Goal: Task Accomplishment & Management: Use online tool/utility

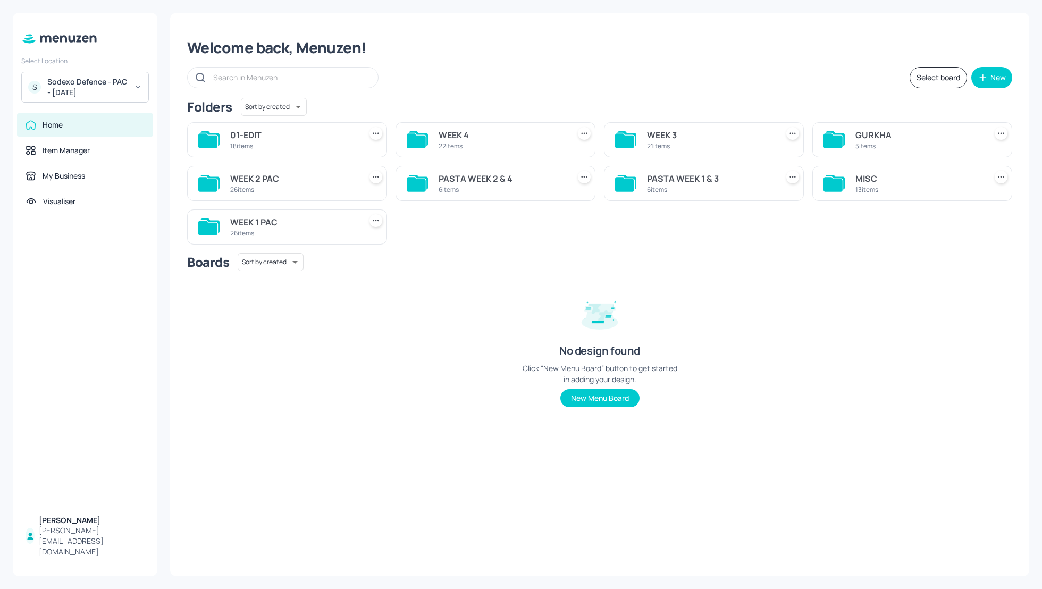
click at [264, 177] on div "WEEK 2 PAC" at bounding box center [293, 178] width 126 height 13
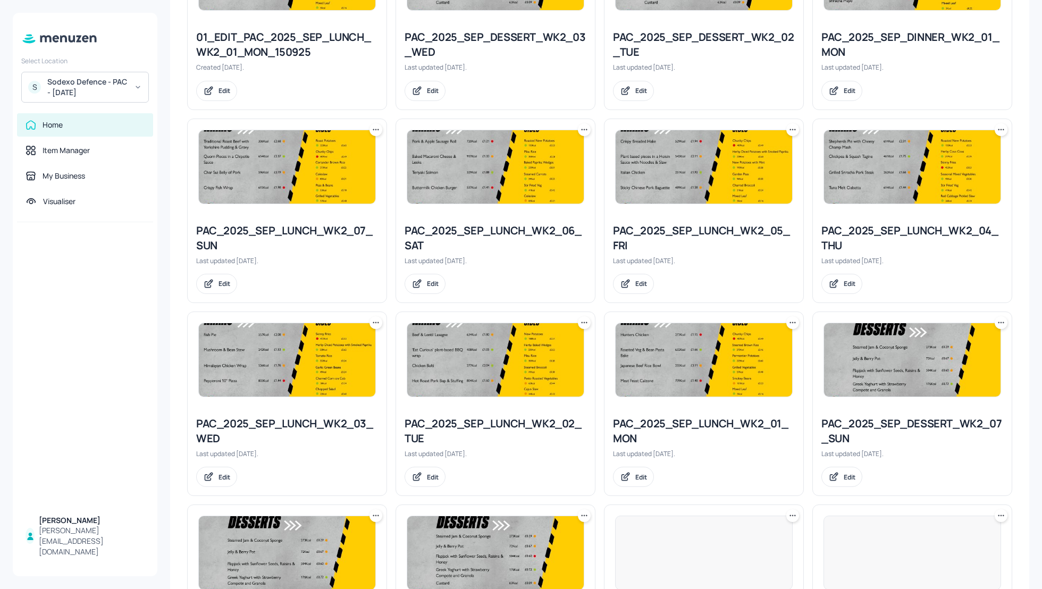
scroll to position [586, 0]
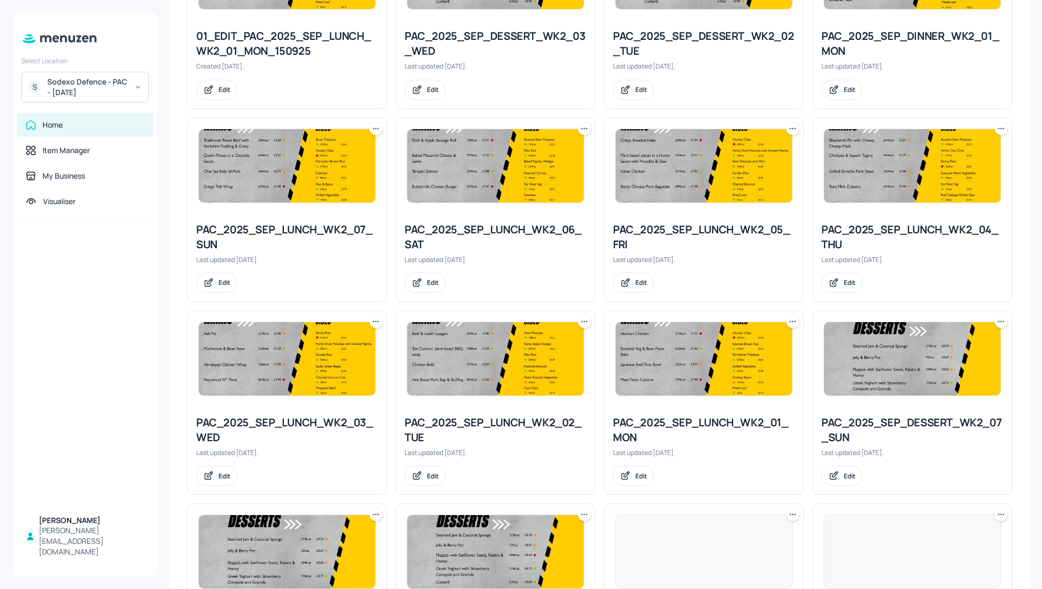
click at [1008, 273] on div "PAC_2025_SEP_LUNCH_WK2_04_THU Last updated 15 days ago. Edit" at bounding box center [912, 258] width 199 height 88
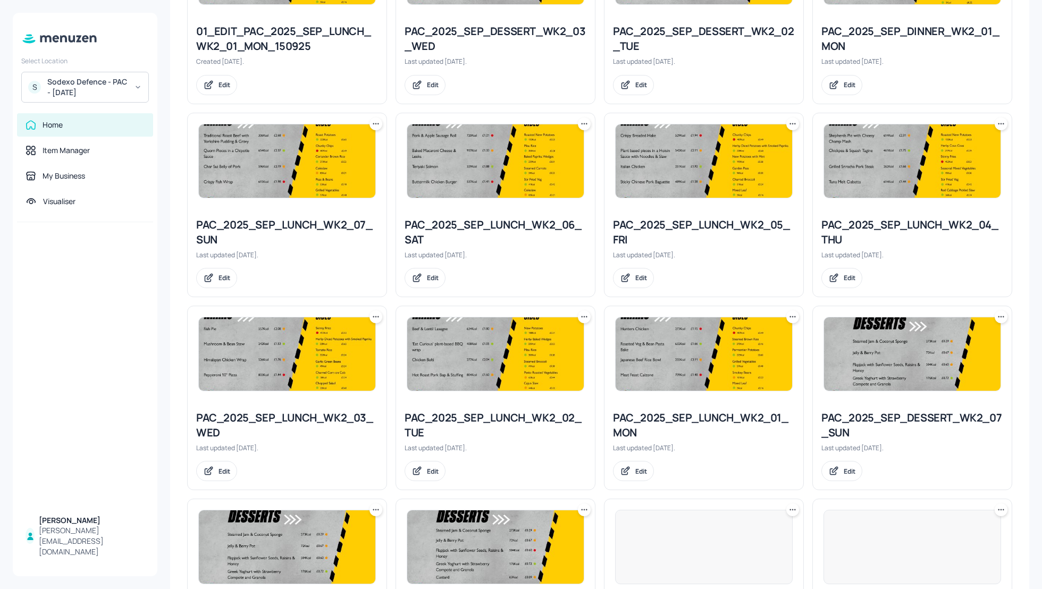
scroll to position [587, 0]
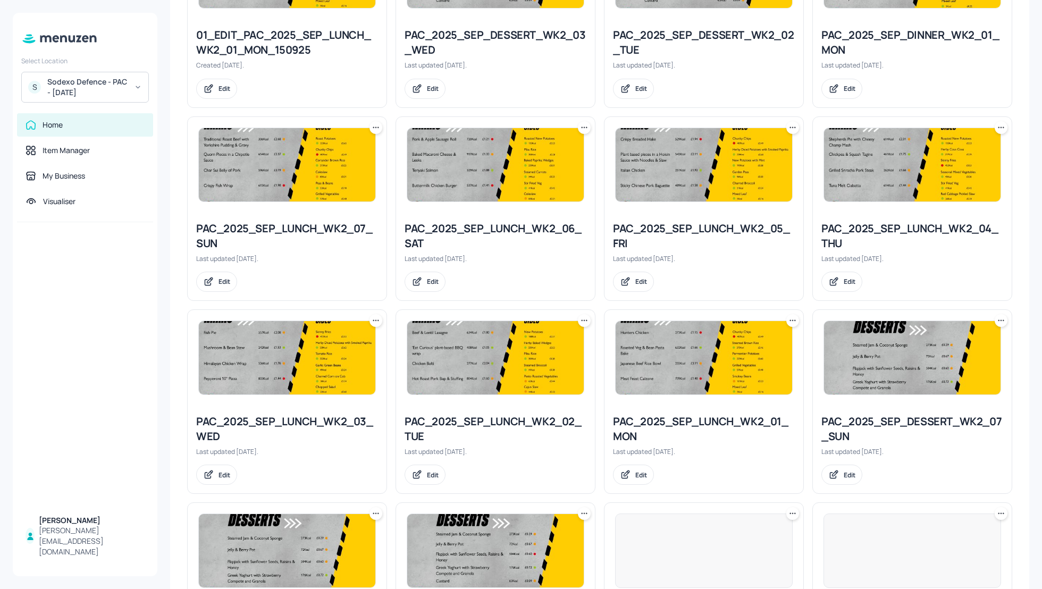
click at [788, 123] on icon at bounding box center [792, 127] width 11 height 11
click at [725, 166] on p "Duplicate" at bounding box center [737, 166] width 29 height 10
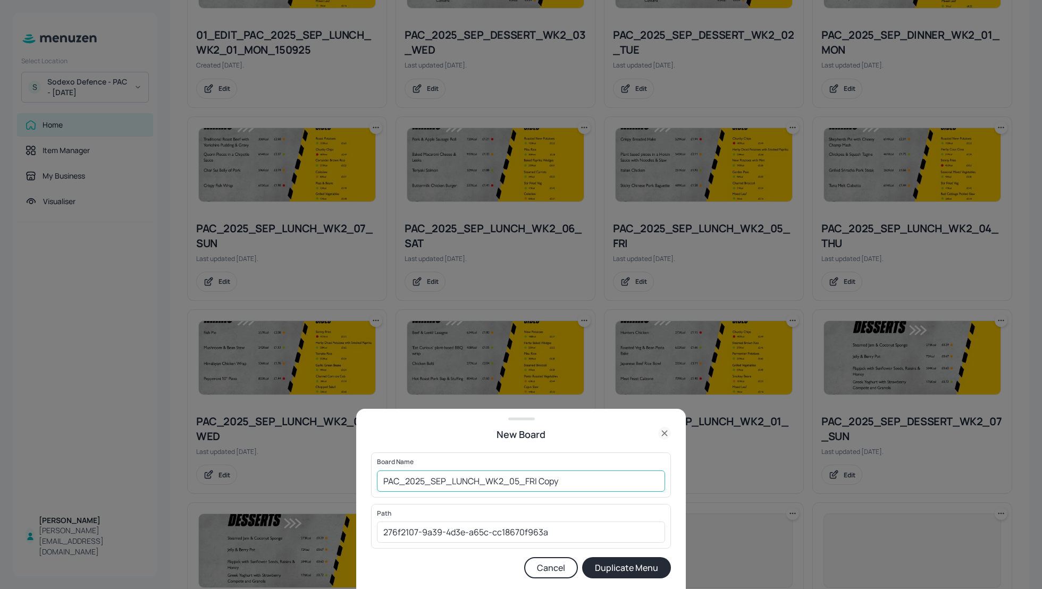
click at [381, 474] on input "PAC_2025_SEP_LUNCH_WK2_05_FRI Copy" at bounding box center [521, 480] width 288 height 21
click at [630, 482] on input "01_EDIt_PAC_2025_SEP_LUNCH_WK2_05_FRI Copy" at bounding box center [521, 480] width 288 height 21
type input "01_EDIt_PAC_2025_SEP_LUNCH_WK2_05_FRI_190925"
click at [656, 568] on button "Duplicate Menu" at bounding box center [626, 567] width 89 height 21
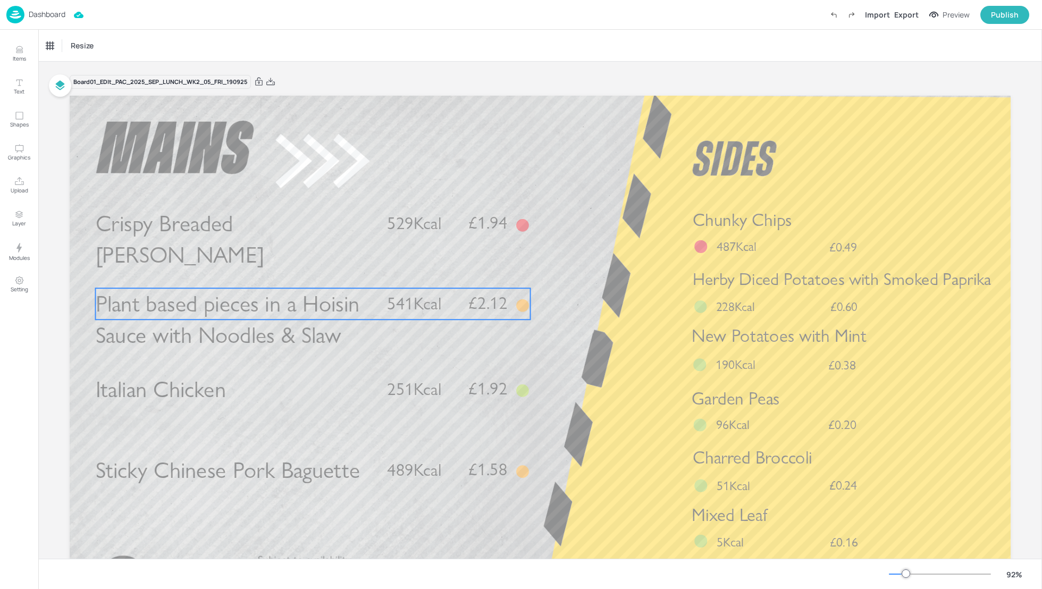
click at [243, 309] on span "Plant based pieces in a Hoisin Sauce with Noodles & Slaw" at bounding box center [228, 319] width 264 height 59
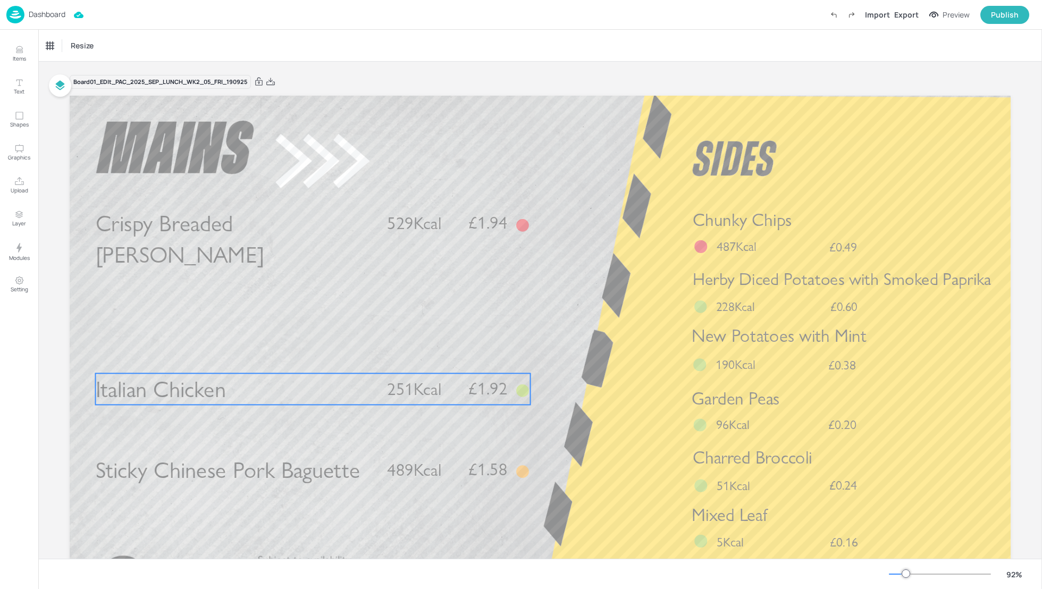
click at [226, 385] on p "Italian Chicken" at bounding box center [235, 388] width 278 height 31
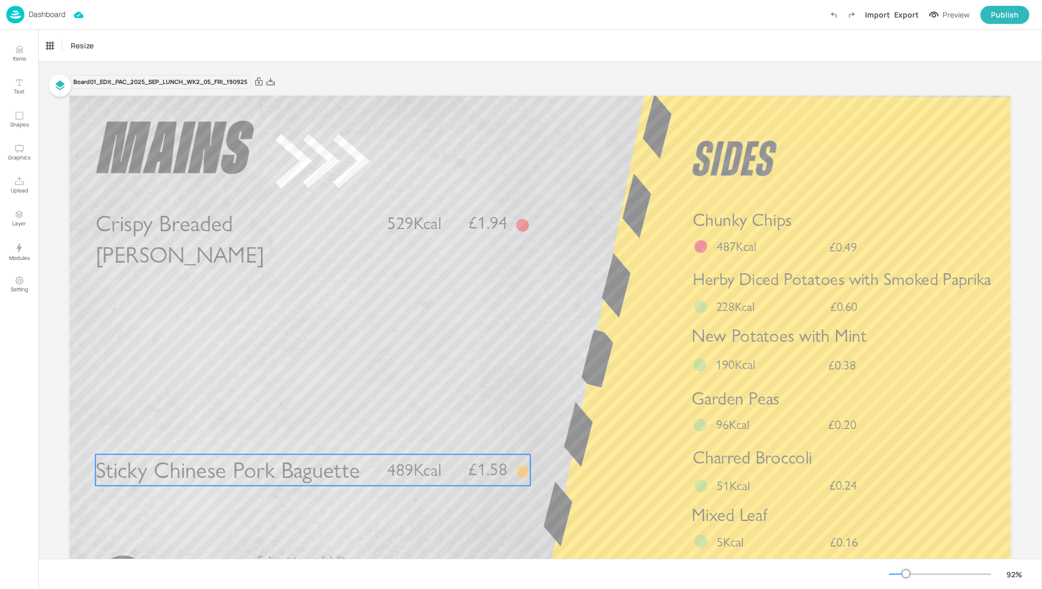
click at [254, 459] on span "Sticky Chinese Pork Baguette" at bounding box center [228, 470] width 265 height 28
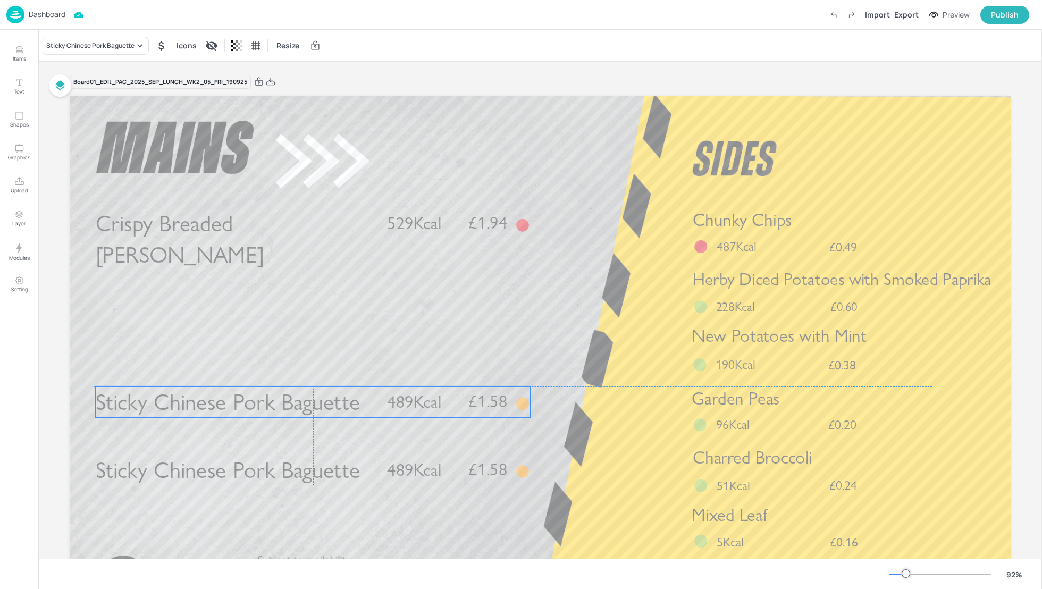
drag, startPoint x: 264, startPoint y: 474, endPoint x: 257, endPoint y: 402, distance: 71.6
click at [257, 402] on span "Sticky Chinese Pork Baguette" at bounding box center [228, 403] width 265 height 28
click at [120, 51] on div "Sticky Chinese Pork Baguette" at bounding box center [96, 46] width 106 height 18
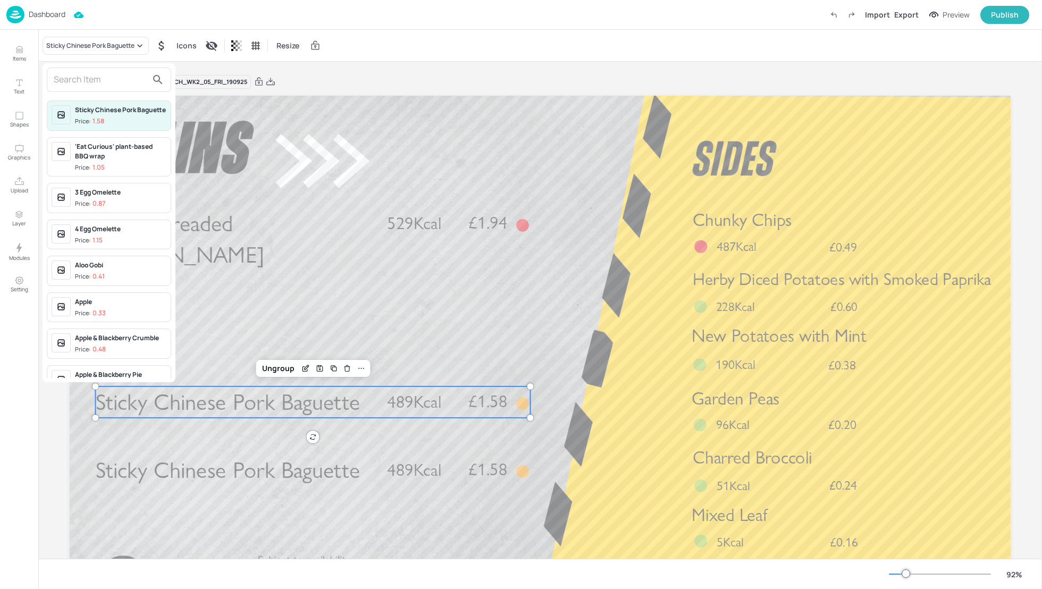
click at [95, 82] on input "text" at bounding box center [101, 79] width 94 height 17
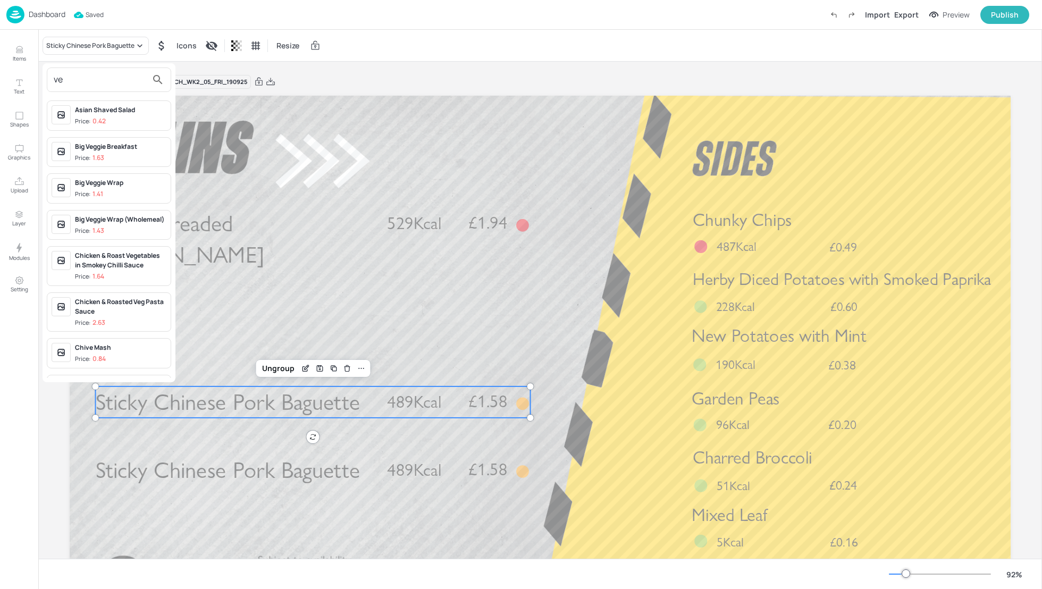
type input "v"
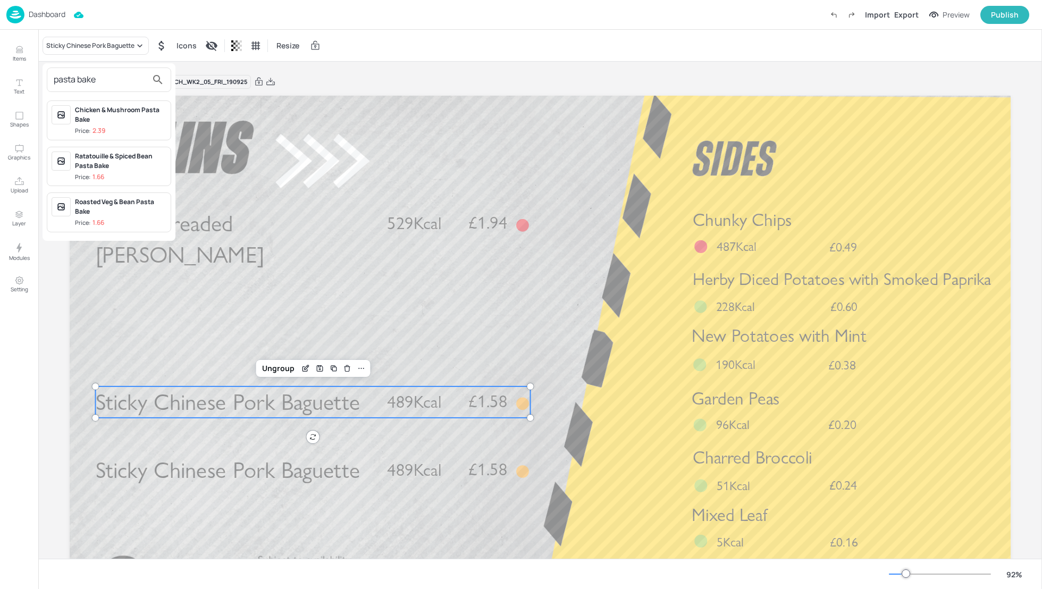
type input "pasta bake"
click at [124, 206] on div "Roasted Veg & Bean Pasta Bake" at bounding box center [120, 206] width 91 height 19
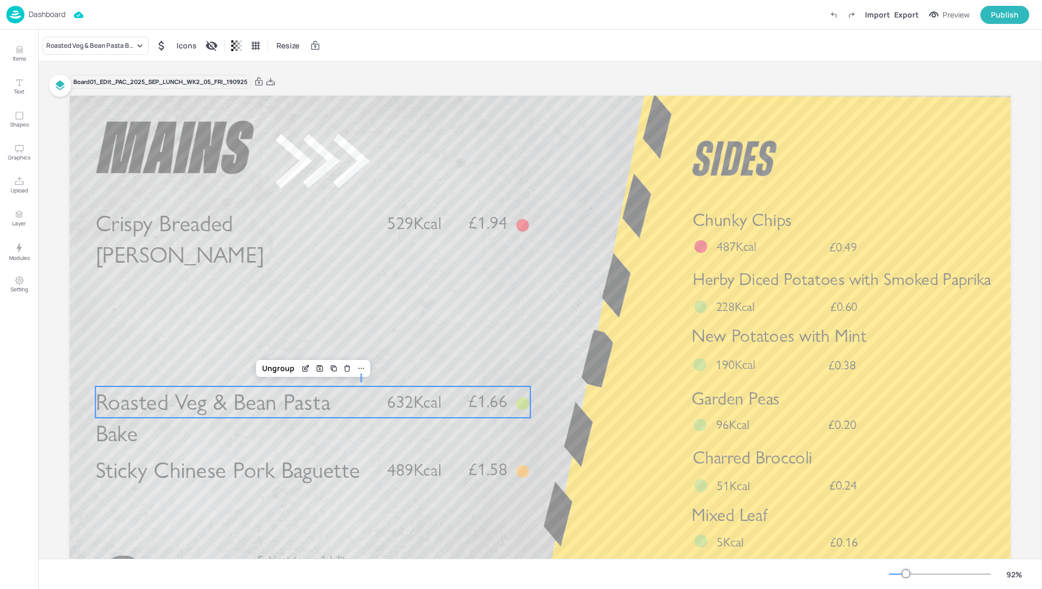
drag, startPoint x: 360, startPoint y: 382, endPoint x: 362, endPoint y: 374, distance: 8.8
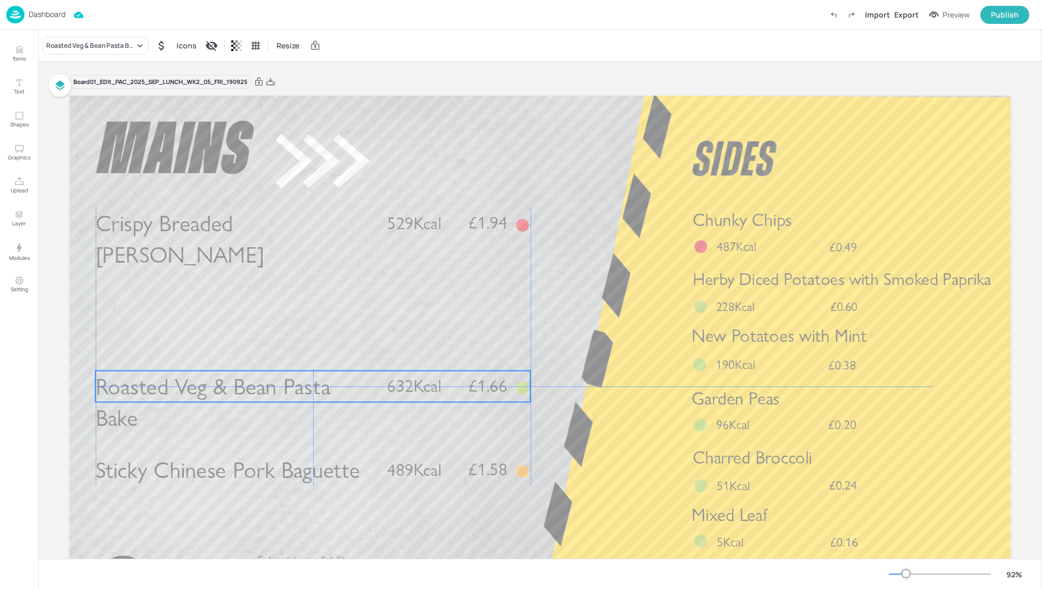
drag, startPoint x: 381, startPoint y: 409, endPoint x: 381, endPoint y: 392, distance: 17.5
click at [381, 392] on div "Roasted Veg & Bean Pasta Bake £1.66 632Kcal" at bounding box center [313, 385] width 435 height 31
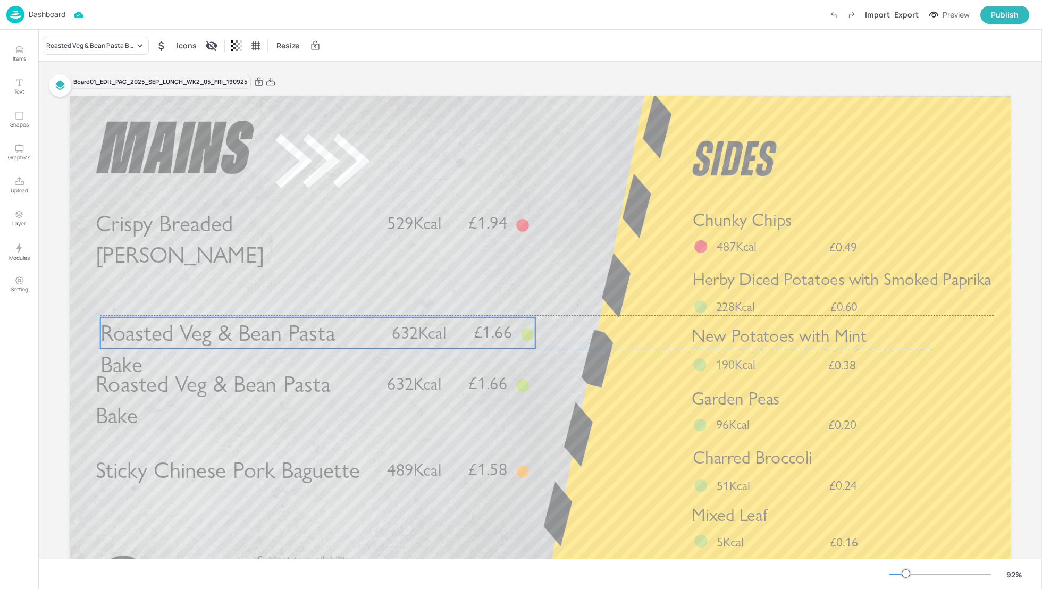
drag, startPoint x: 351, startPoint y: 393, endPoint x: 349, endPoint y: 323, distance: 70.2
click at [349, 322] on p "Roasted Veg & Bean Pasta Bake" at bounding box center [239, 348] width 278 height 63
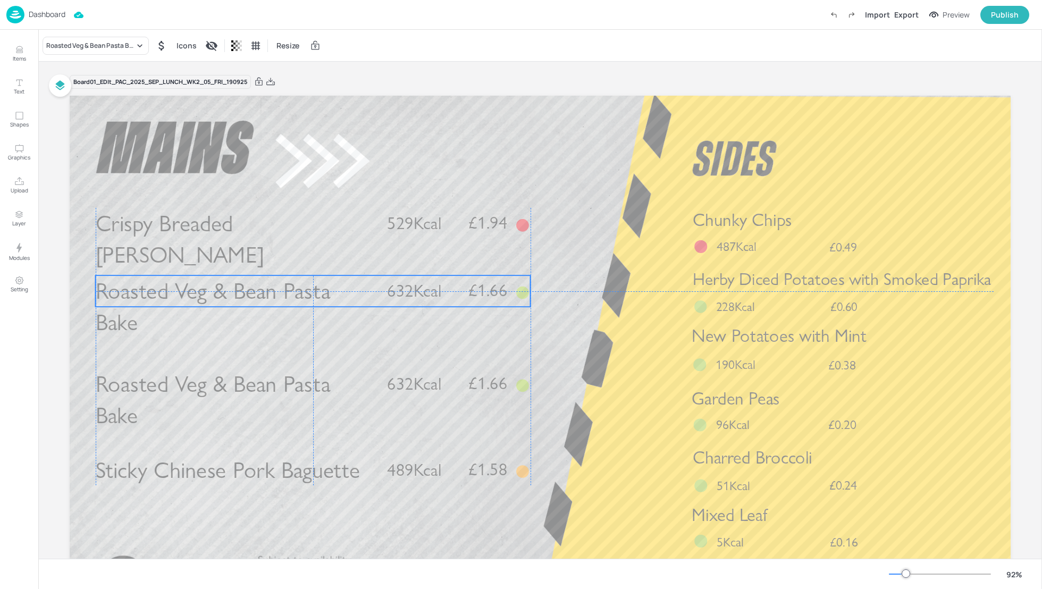
drag, startPoint x: 349, startPoint y: 323, endPoint x: 347, endPoint y: 296, distance: 26.7
click at [347, 296] on p "Roasted Veg & Bean Pasta Bake" at bounding box center [235, 306] width 278 height 63
click at [123, 41] on div "Roasted Veg & Bean Pasta Bake" at bounding box center [90, 46] width 88 height 10
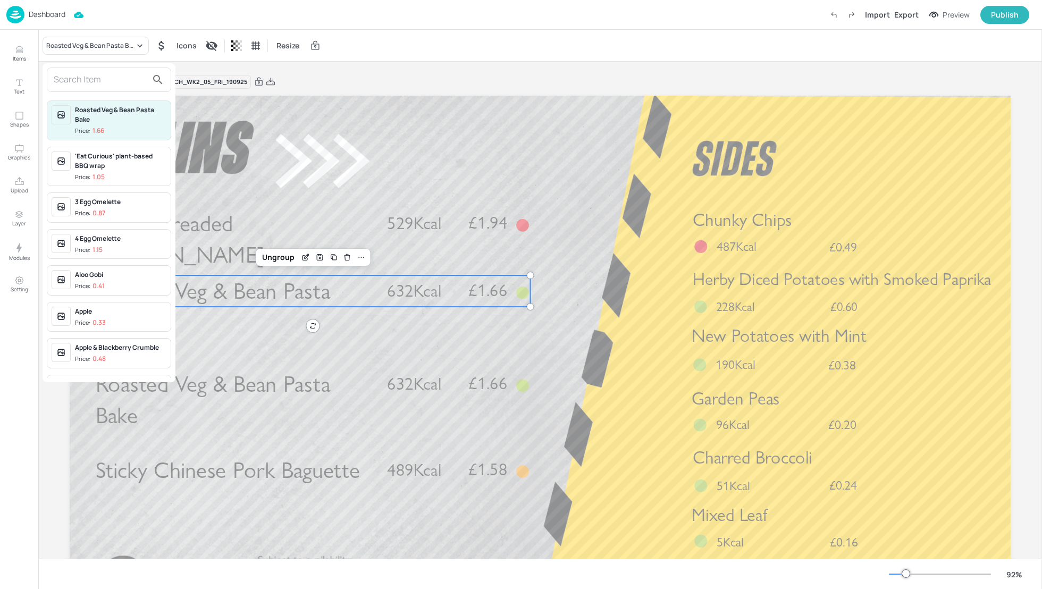
click at [99, 80] on input "text" at bounding box center [101, 79] width 94 height 17
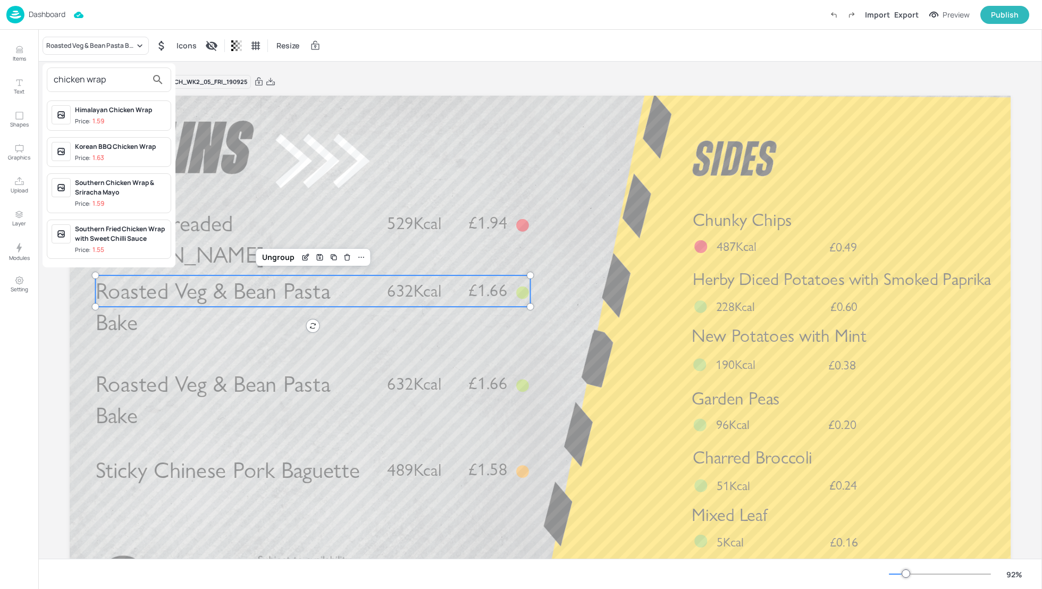
type input "chicken wrap"
click at [129, 238] on div "Southern Fried Chicken Wrap with Sweet Chilli Sauce" at bounding box center [120, 233] width 91 height 19
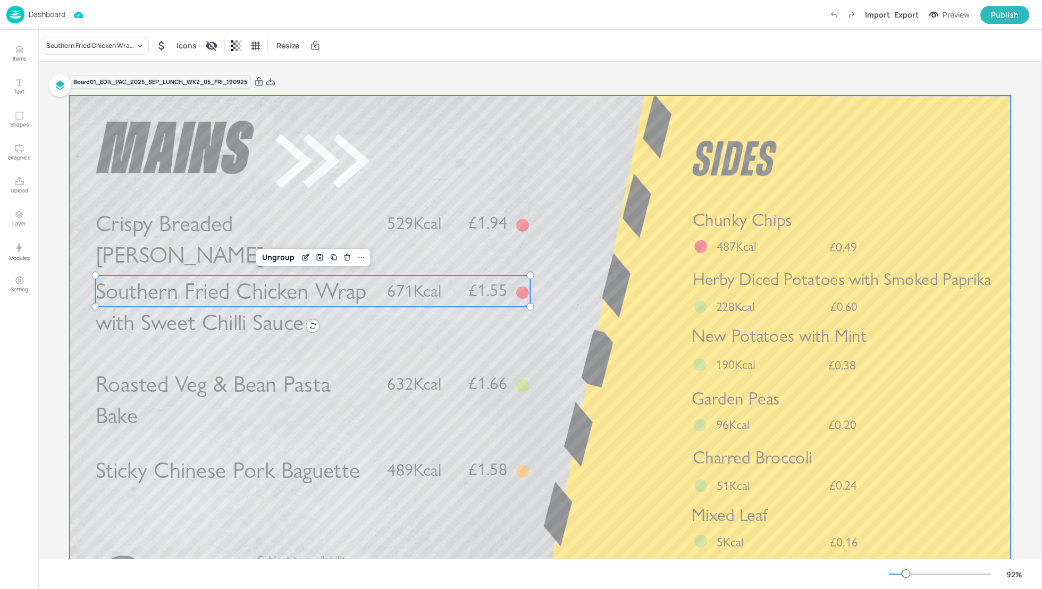
click at [583, 311] on div at bounding box center [540, 360] width 941 height 529
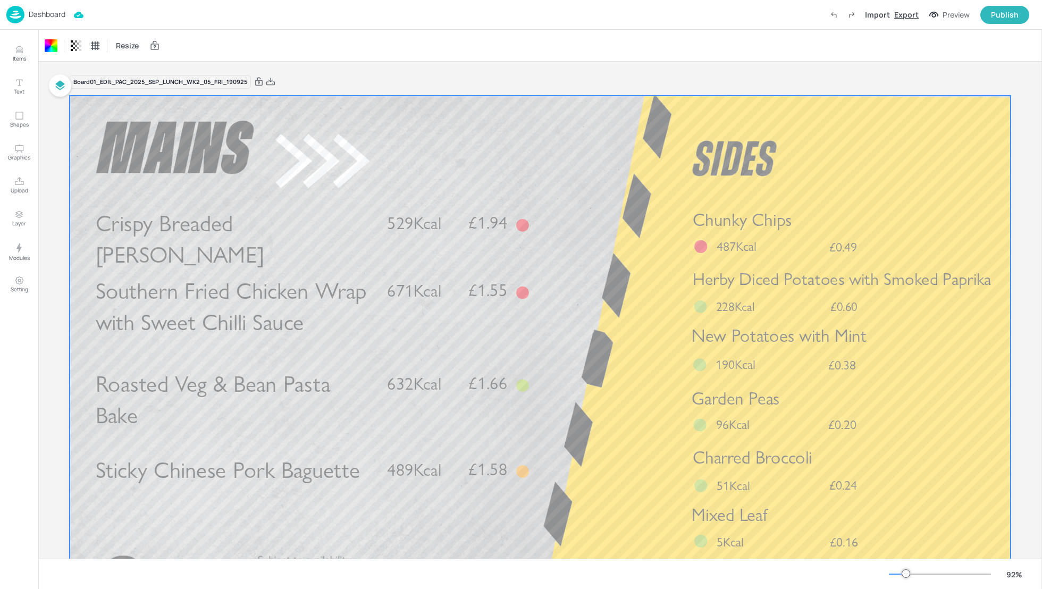
click at [899, 16] on div "Export" at bounding box center [906, 14] width 24 height 11
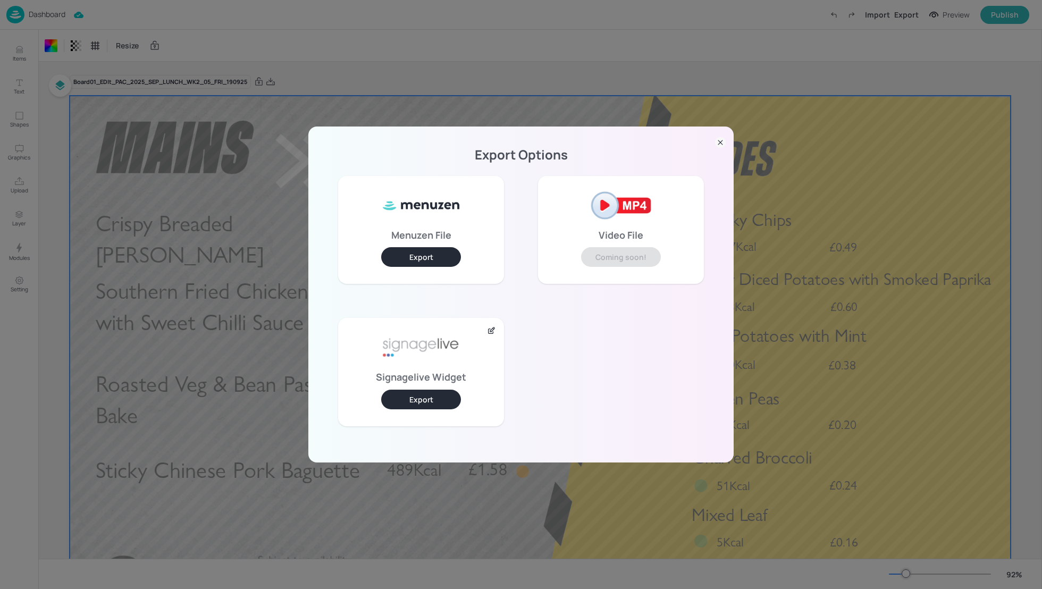
click at [410, 396] on button "Export" at bounding box center [421, 400] width 80 height 20
